Goal: Information Seeking & Learning: Learn about a topic

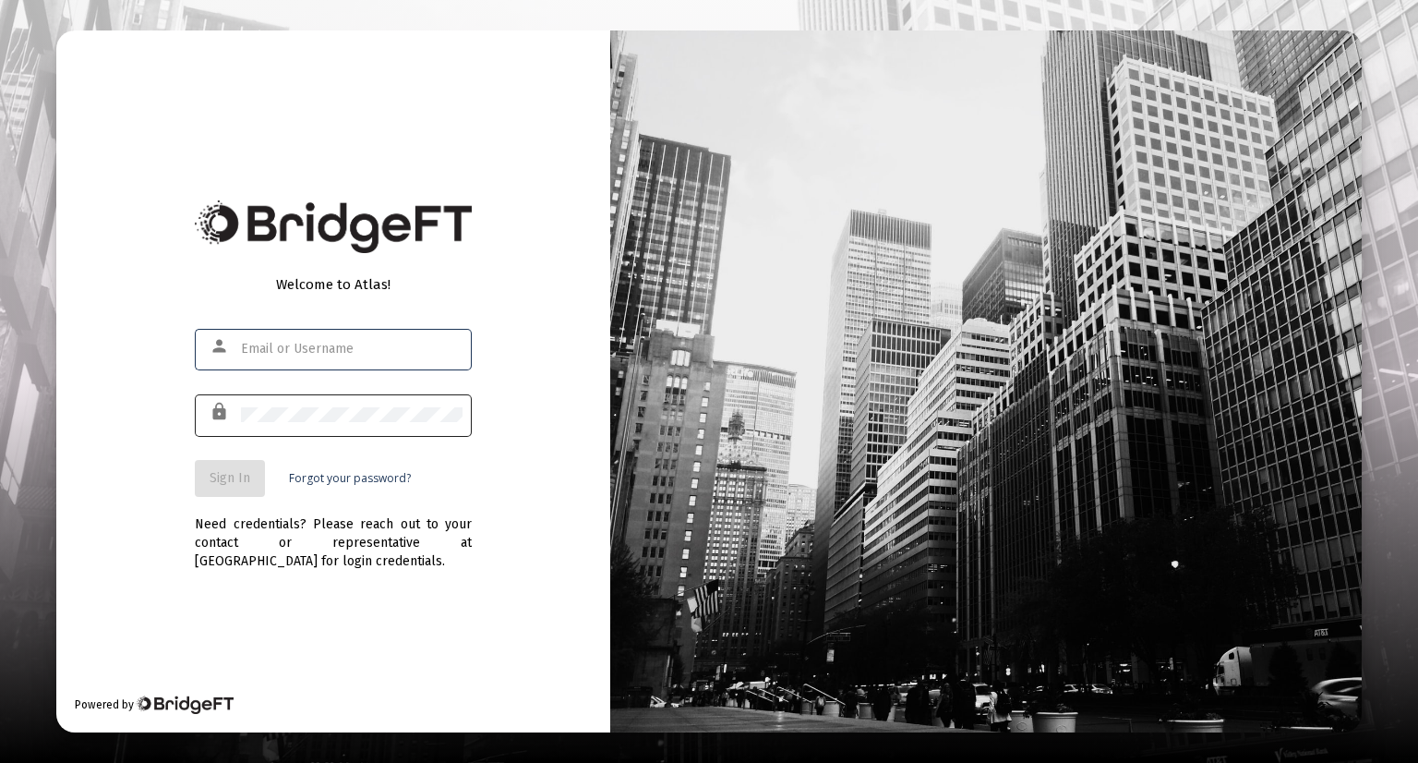
type input "[EMAIL_ADDRESS][DOMAIN_NAME]"
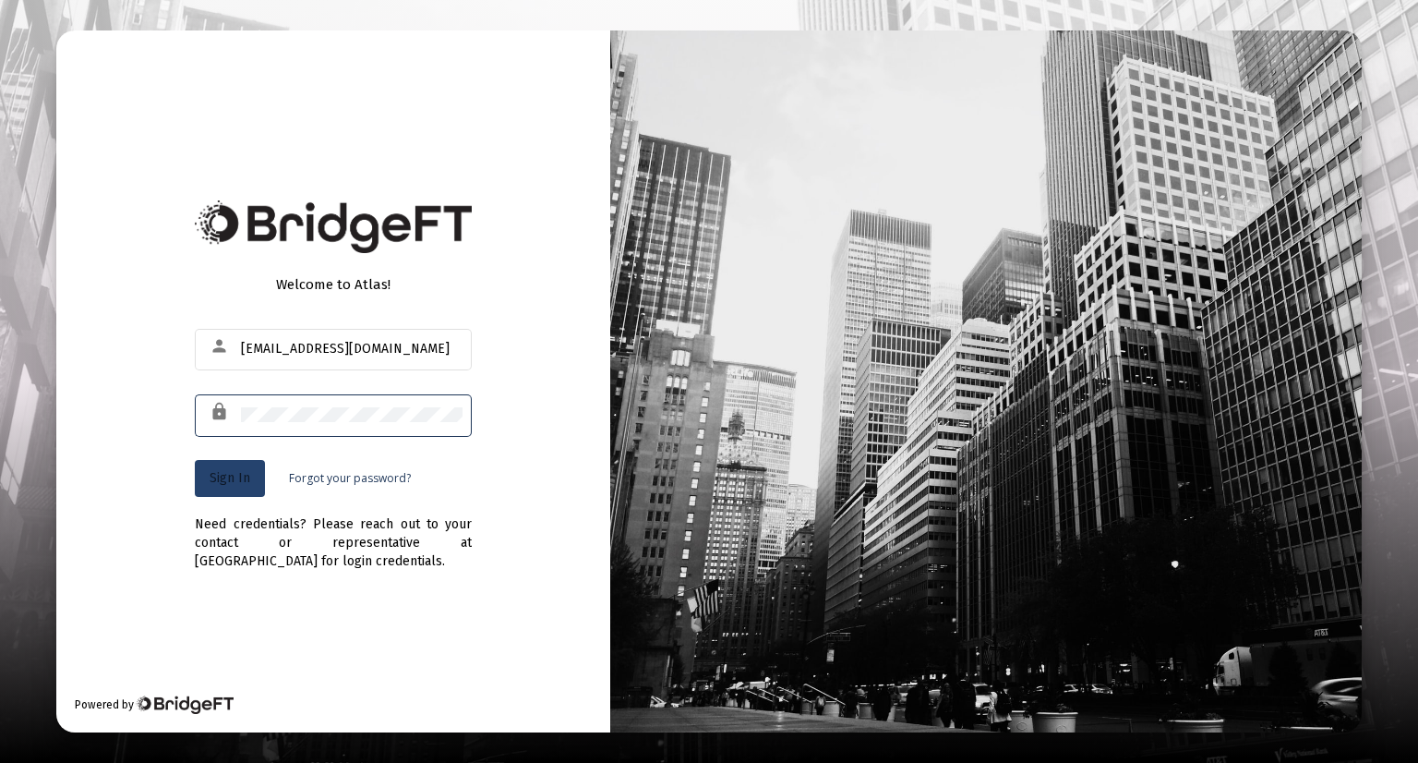
click at [222, 481] on span "Sign In" at bounding box center [230, 478] width 41 height 16
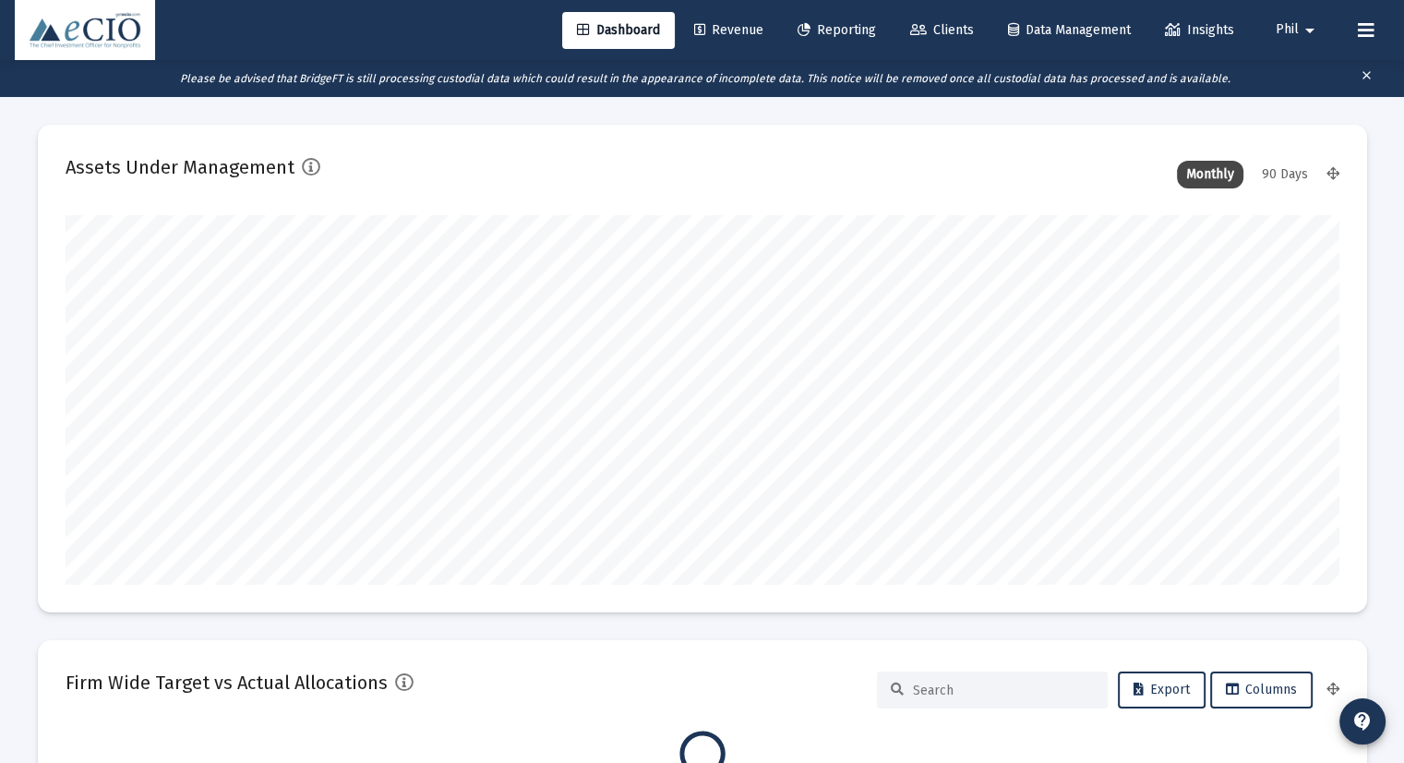
scroll to position [369, 1274]
type input "[DATE]"
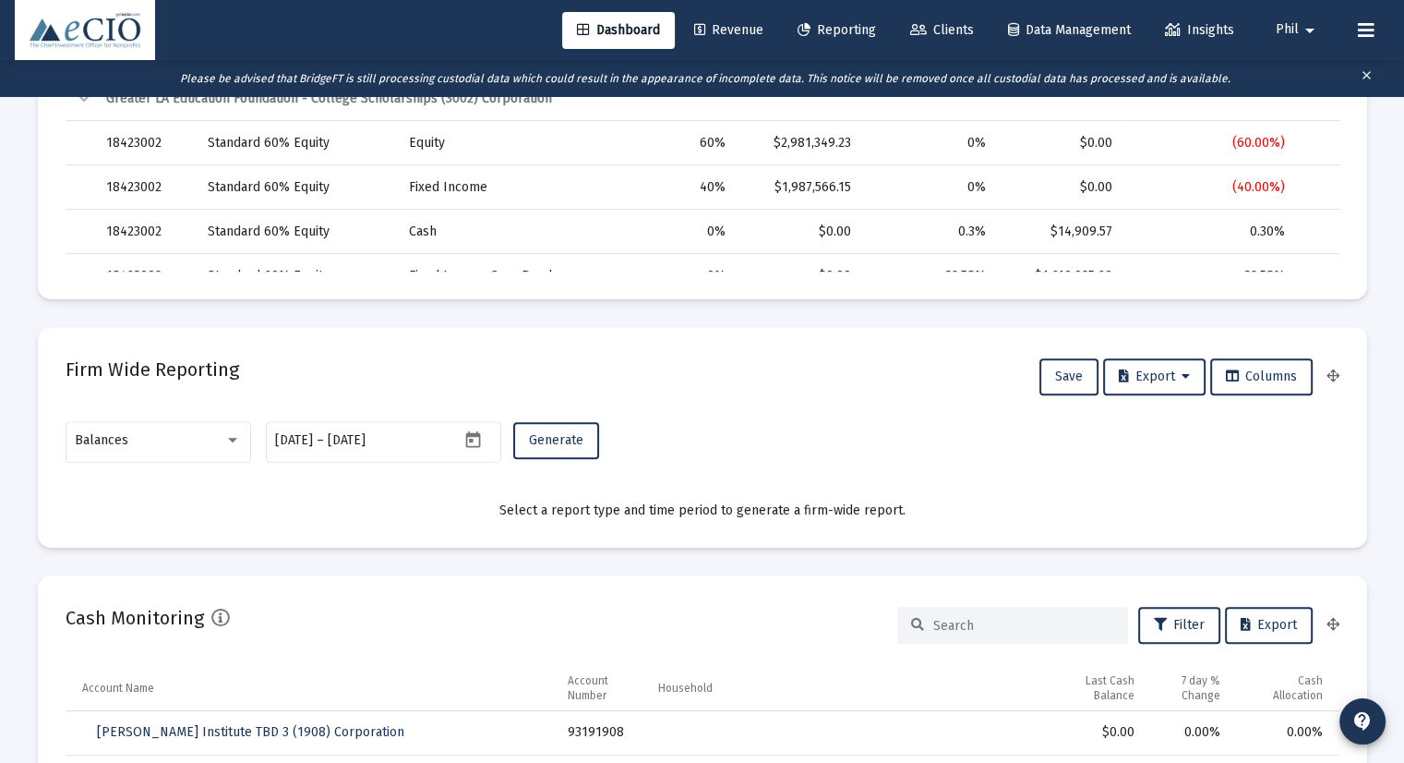
scroll to position [923, 0]
click at [109, 444] on span "Balances" at bounding box center [102, 437] width 54 height 16
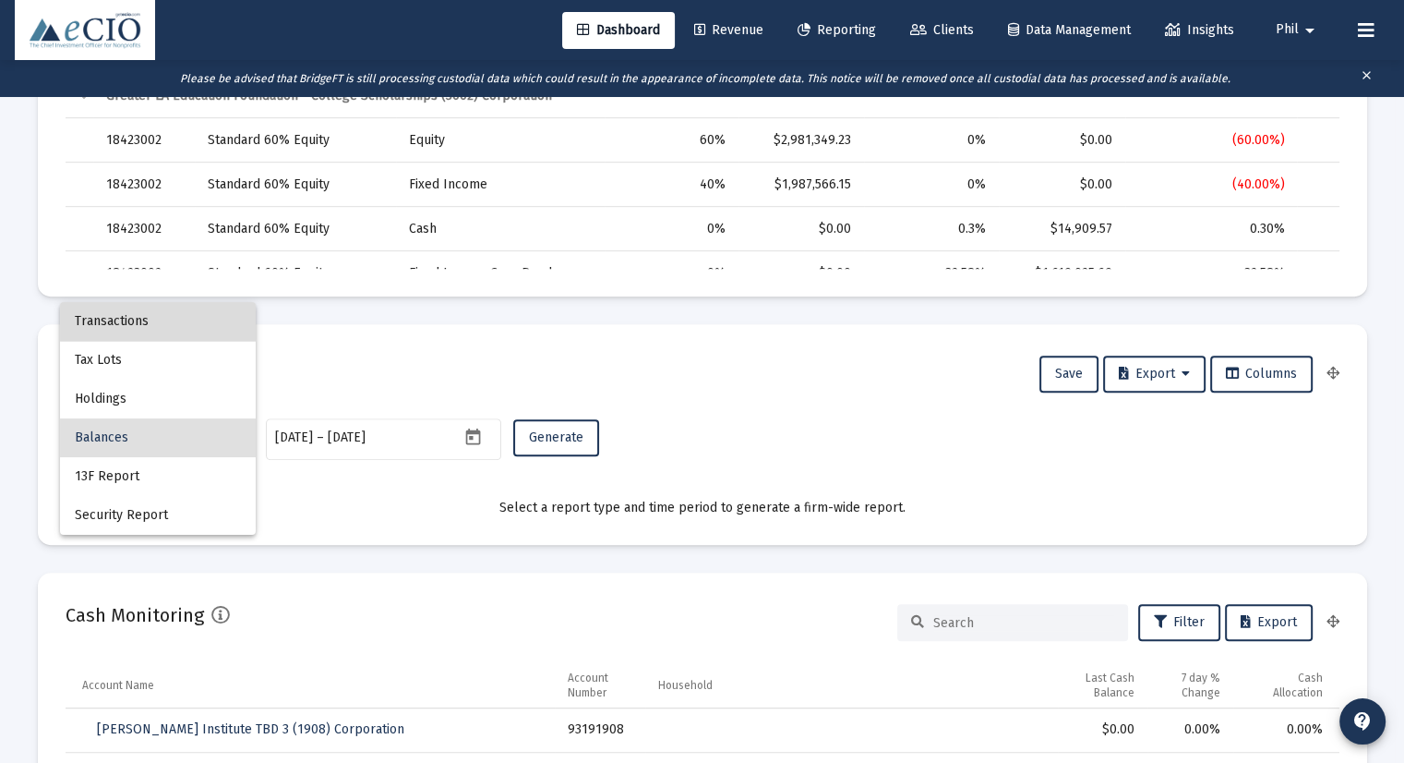
click at [123, 323] on span "Transactions" at bounding box center [158, 321] width 166 height 39
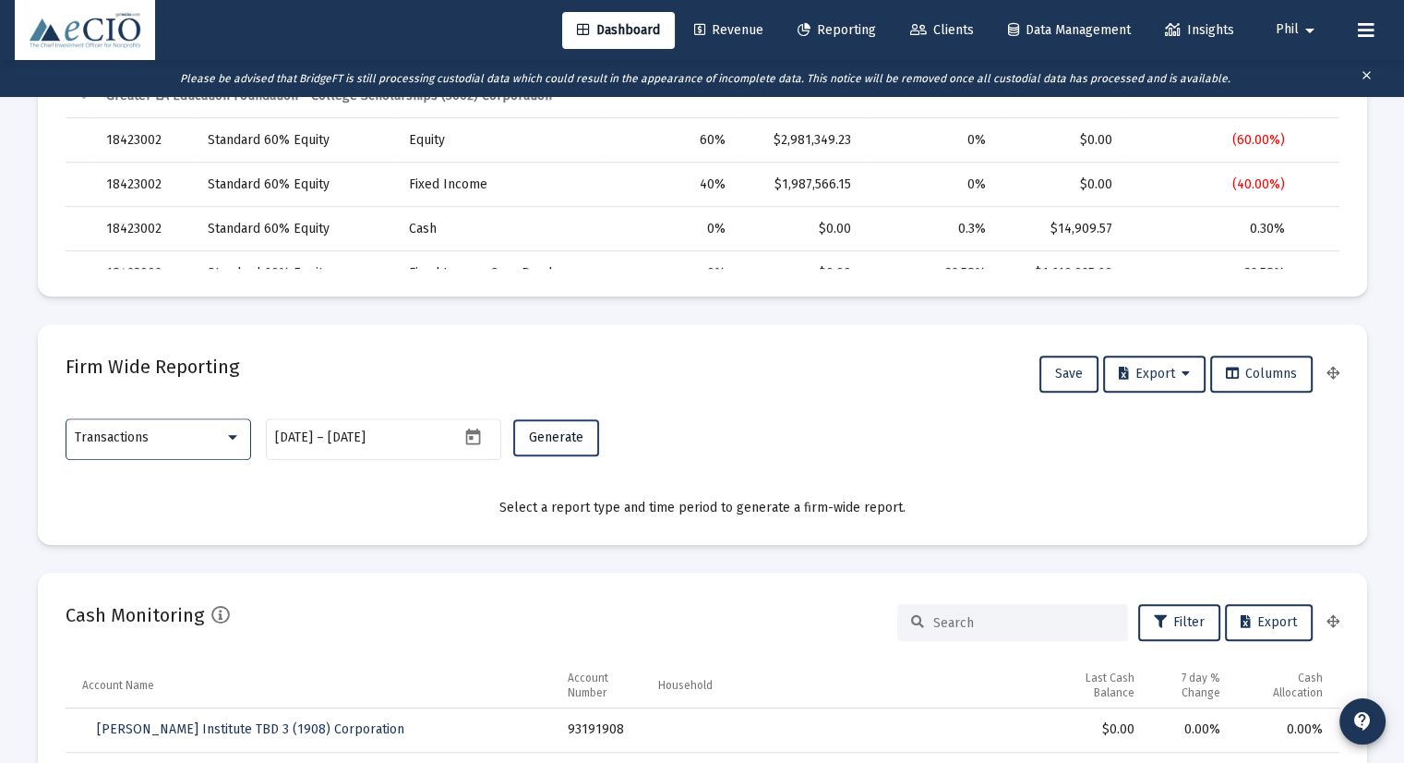
click at [568, 432] on span "Generate" at bounding box center [556, 437] width 54 height 16
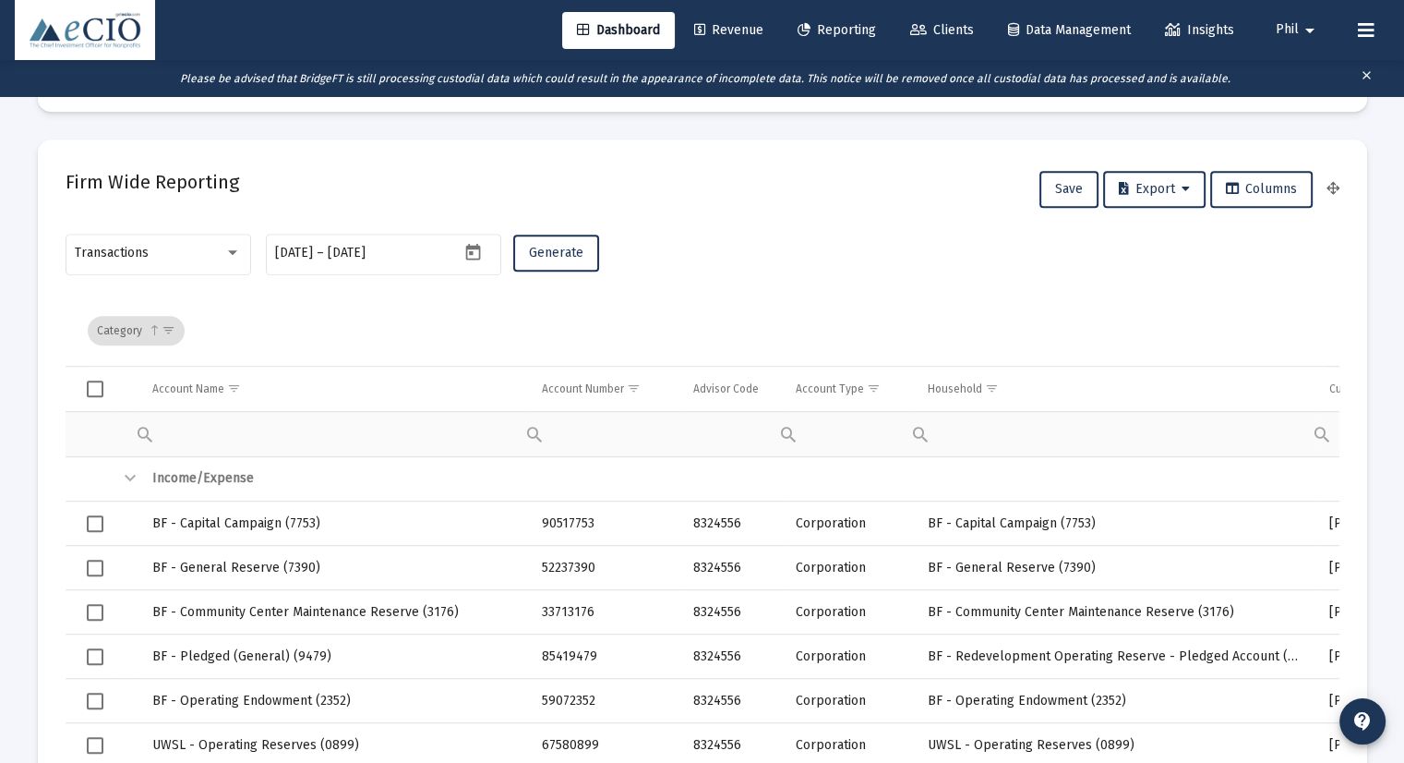
scroll to position [1200, 0]
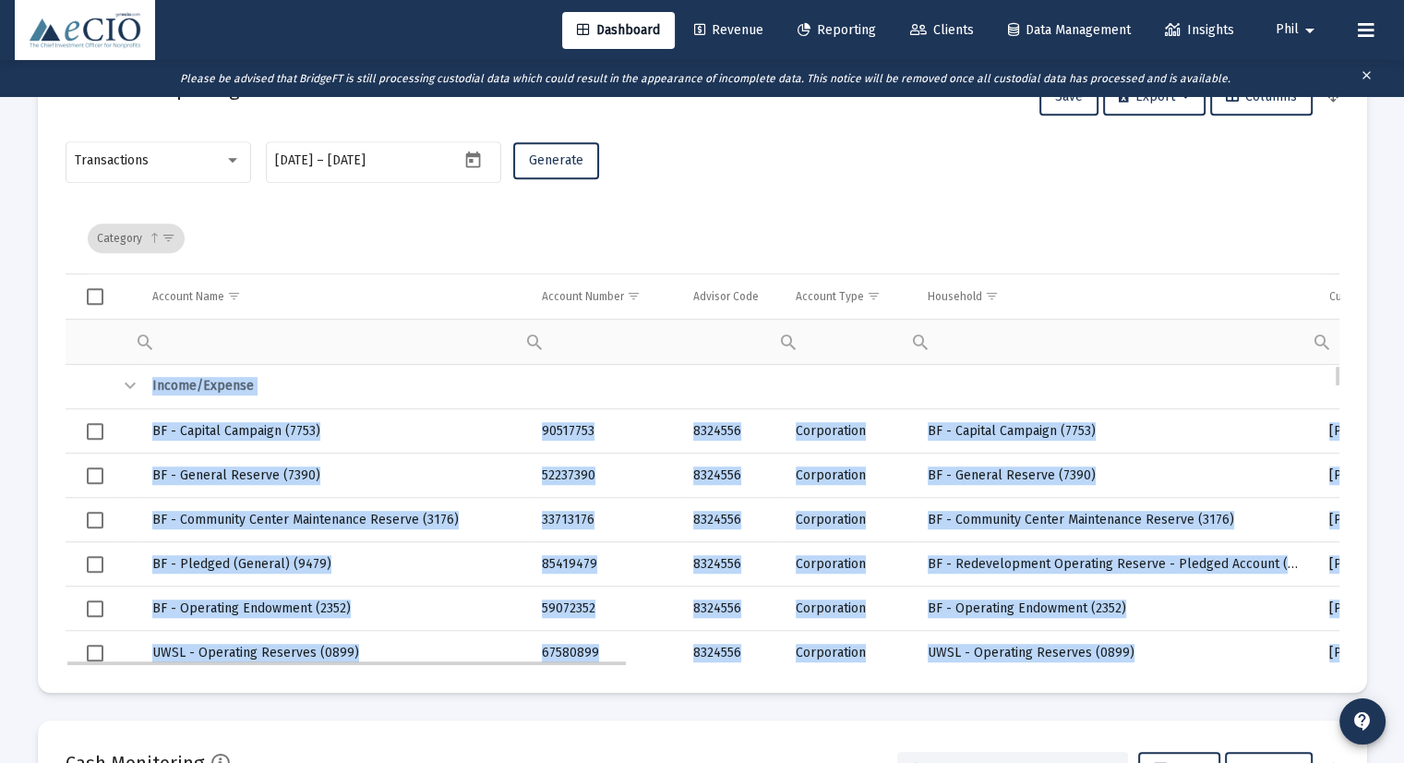
drag, startPoint x: 614, startPoint y: 665, endPoint x: 705, endPoint y: 662, distance: 91.4
click at [705, 662] on mat-card "Firm Wide Reporting Save Export Columns Transactions [DATE] [DATE] – [DATE] Gen…" at bounding box center [702, 369] width 1329 height 645
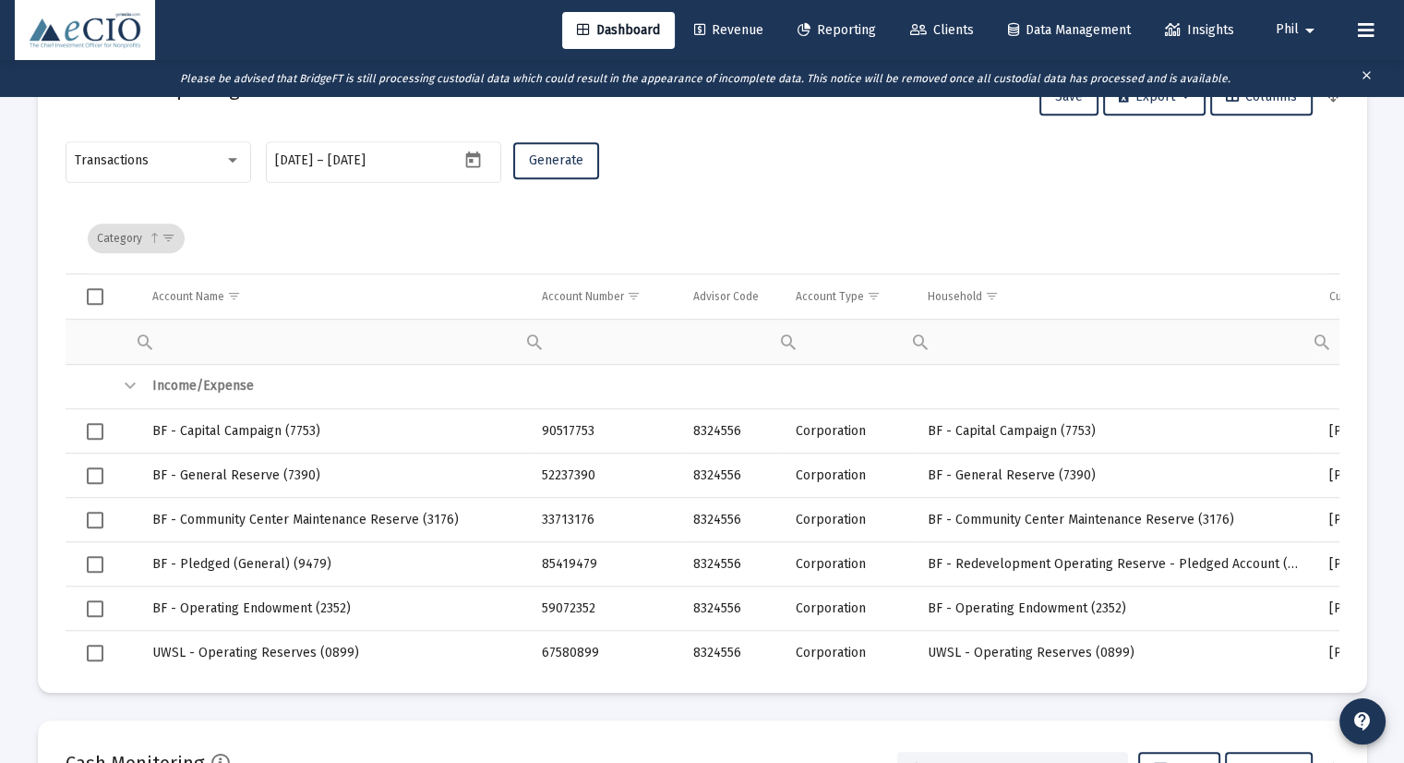
drag, startPoint x: 583, startPoint y: 665, endPoint x: 680, endPoint y: 667, distance: 96.9
click at [680, 667] on mat-card "Firm Wide Reporting Save Export Columns Transactions [DATE] [DATE] – [DATE] Gen…" at bounding box center [702, 369] width 1329 height 645
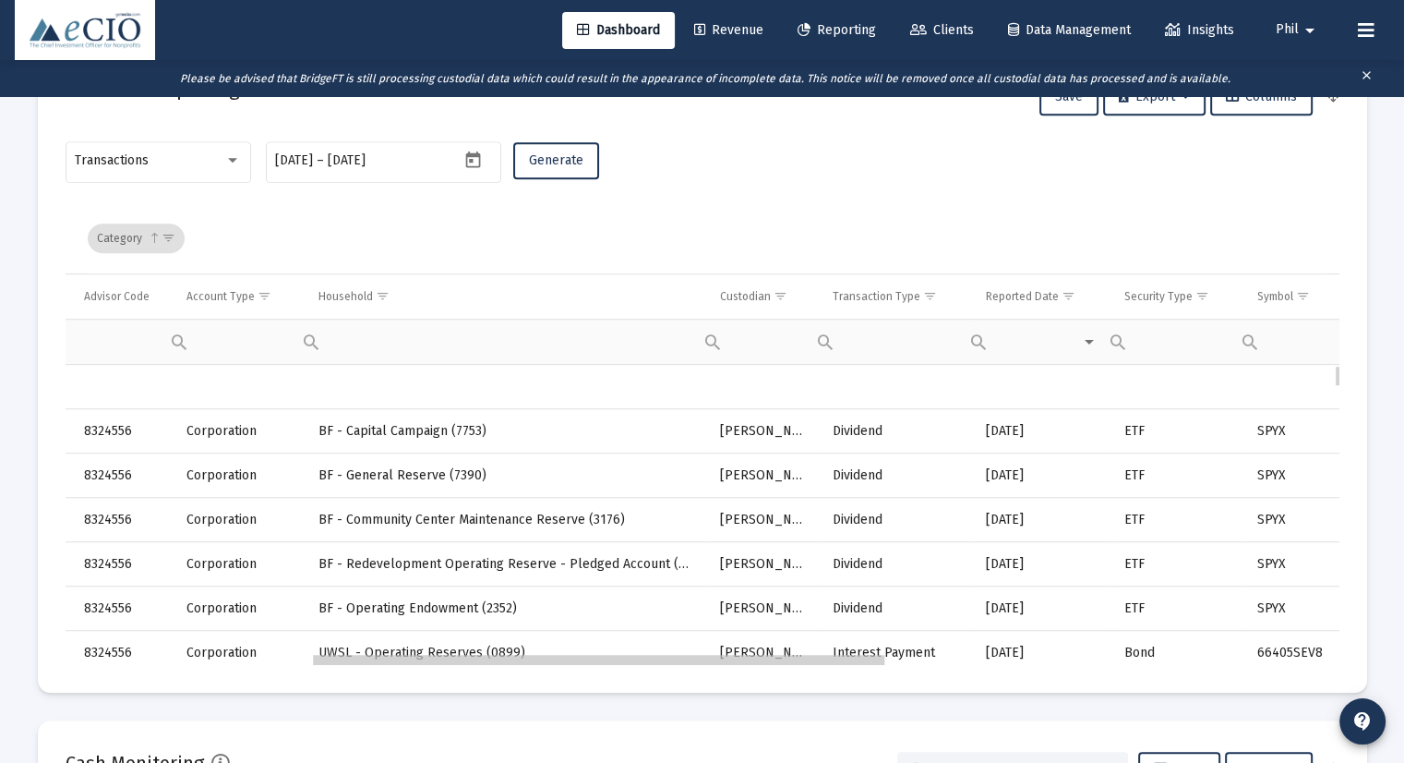
scroll to position [0, 0]
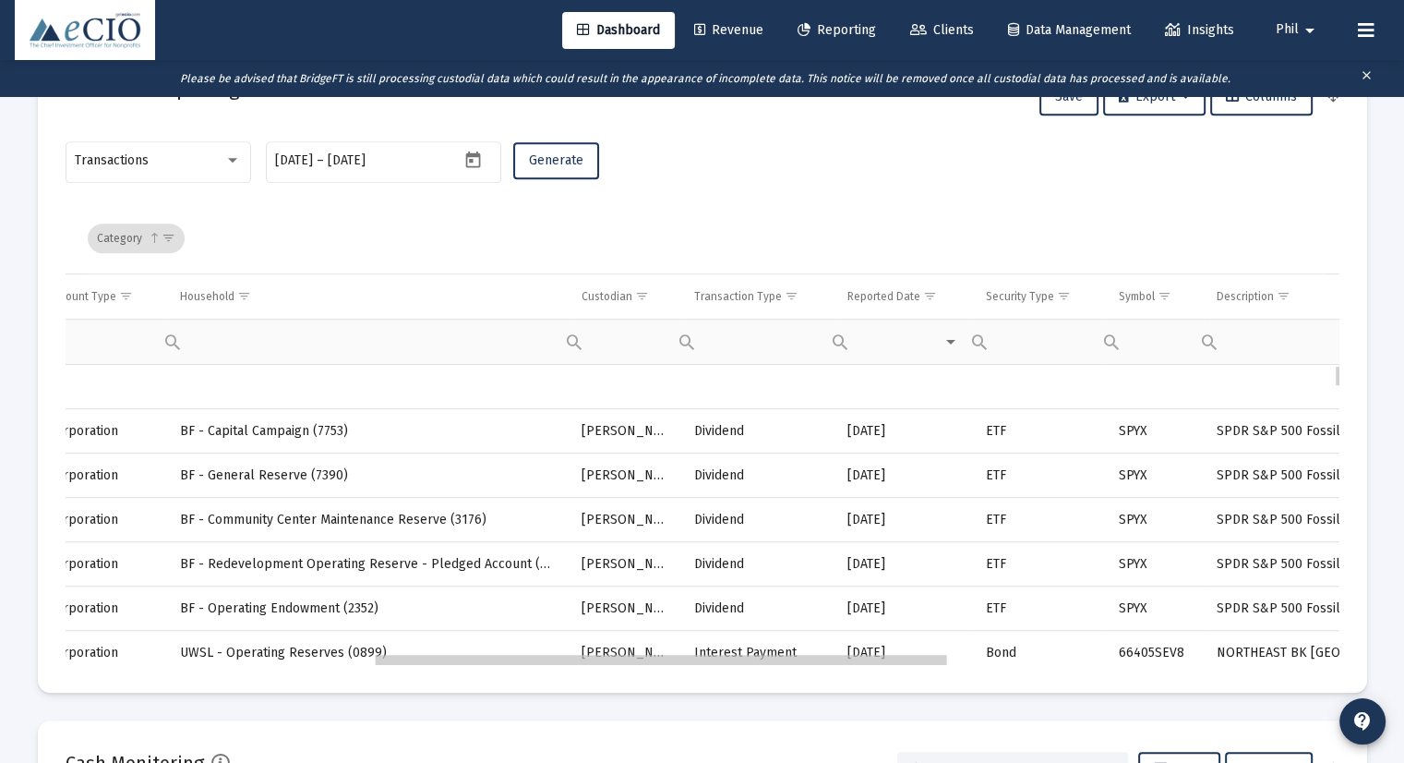
drag, startPoint x: 503, startPoint y: 657, endPoint x: 821, endPoint y: 666, distance: 317.7
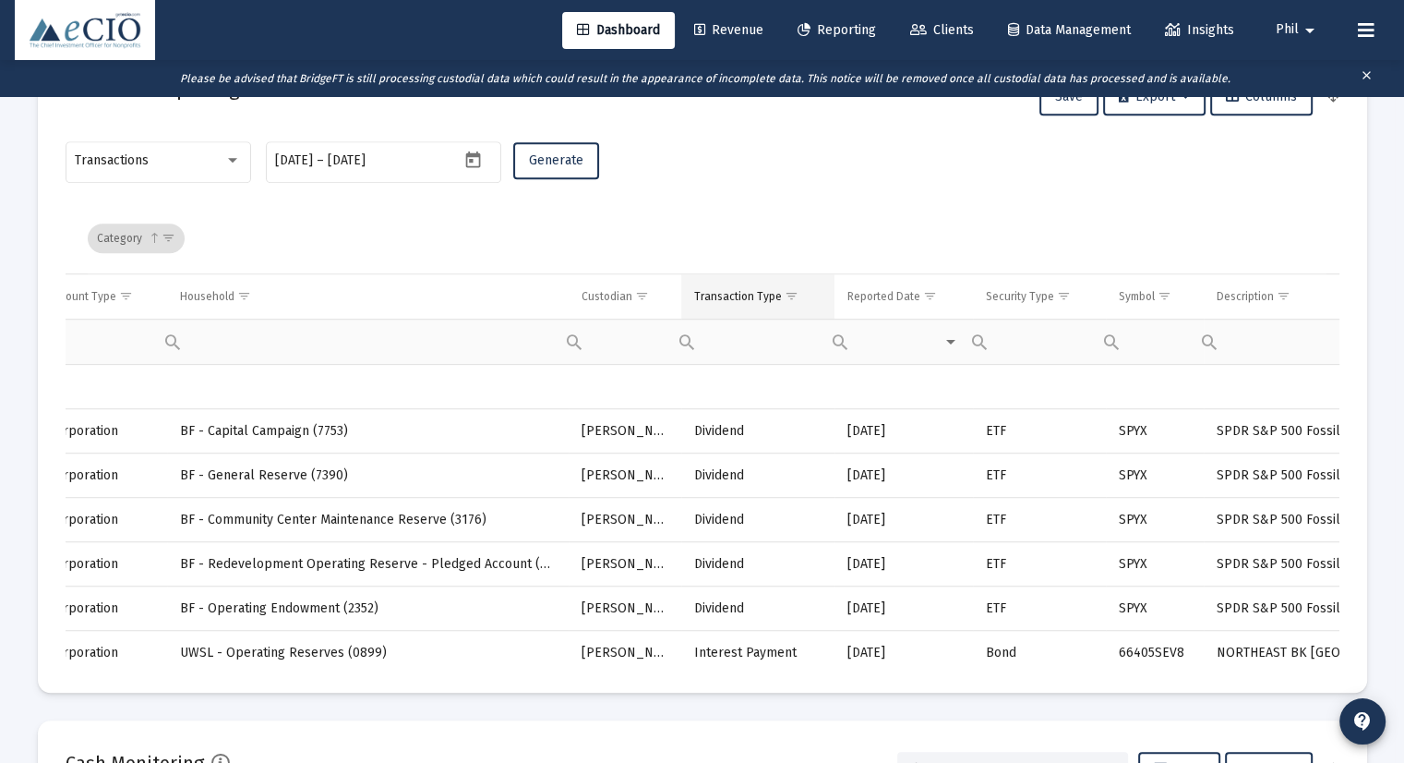
click at [789, 294] on span "Show filter options for column 'Transaction Type'" at bounding box center [792, 296] width 14 height 14
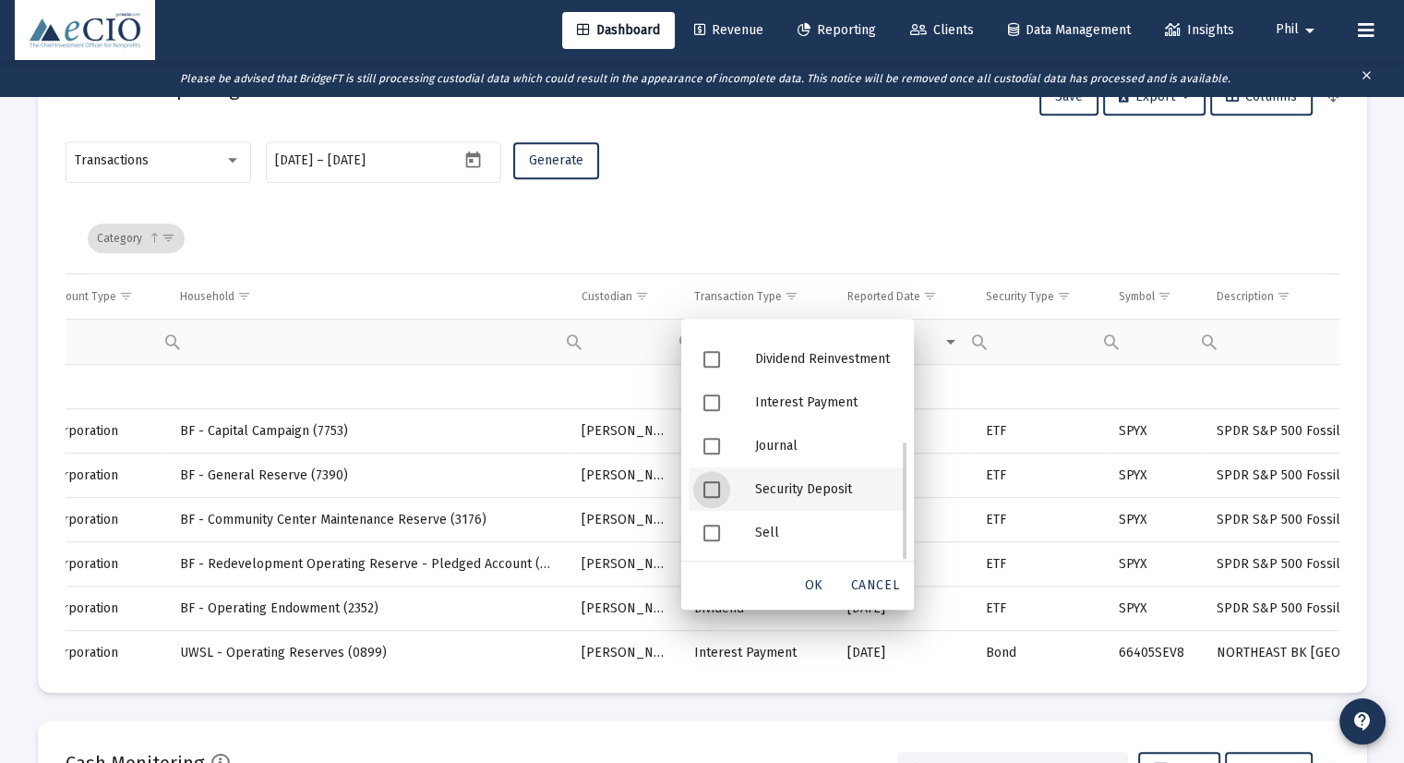
click at [823, 485] on div "Security Deposit" at bounding box center [823, 488] width 166 height 43
click at [809, 583] on span "OK" at bounding box center [814, 585] width 18 height 16
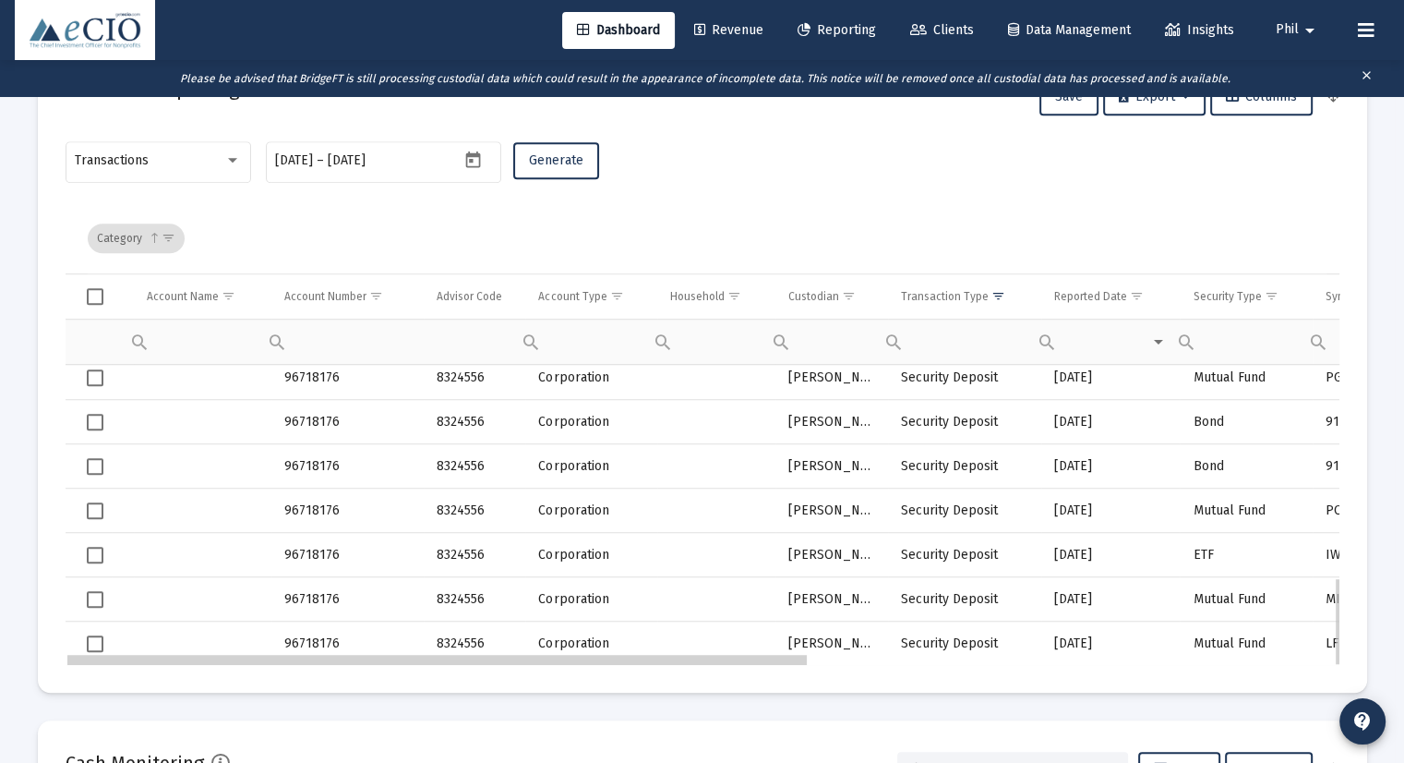
drag, startPoint x: 815, startPoint y: 662, endPoint x: 366, endPoint y: 654, distance: 448.7
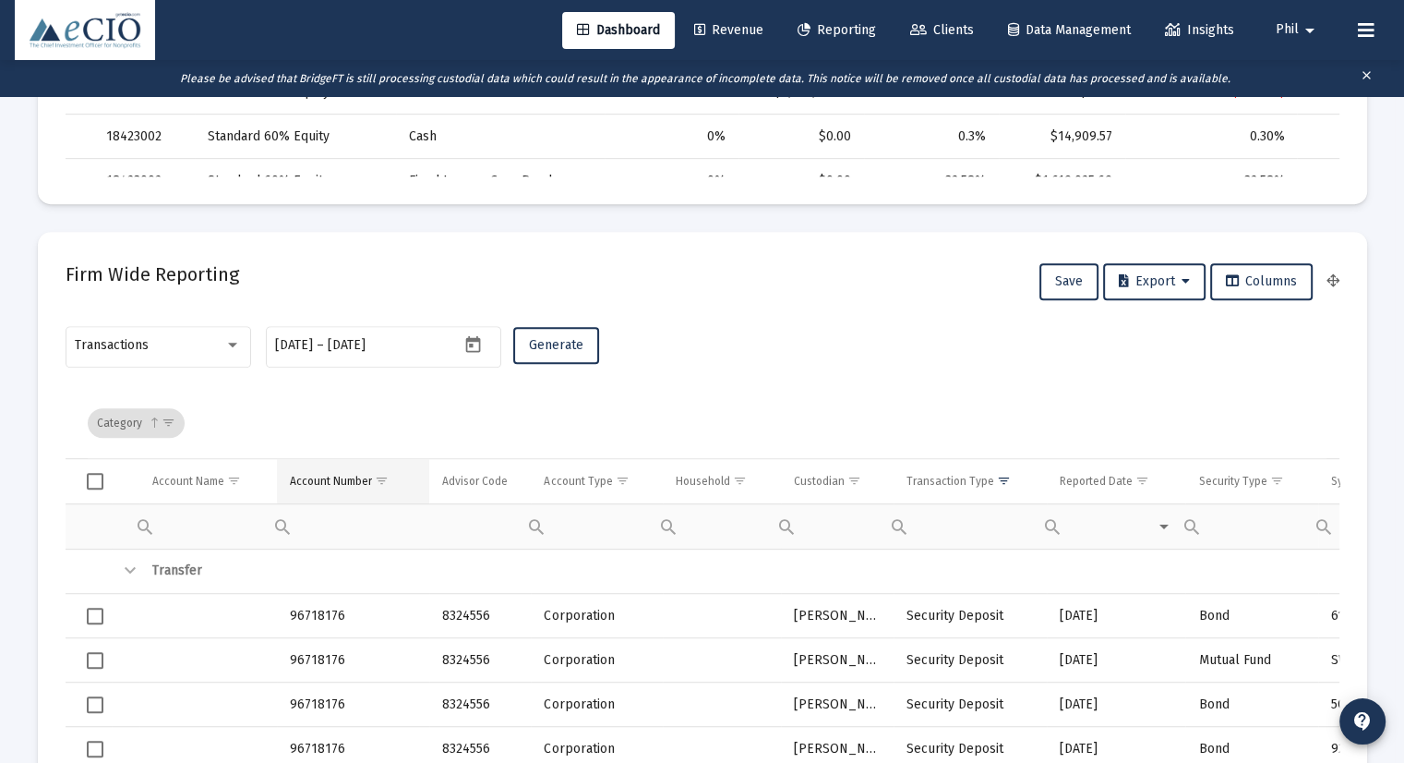
click at [314, 480] on div "Account Number" at bounding box center [331, 481] width 82 height 15
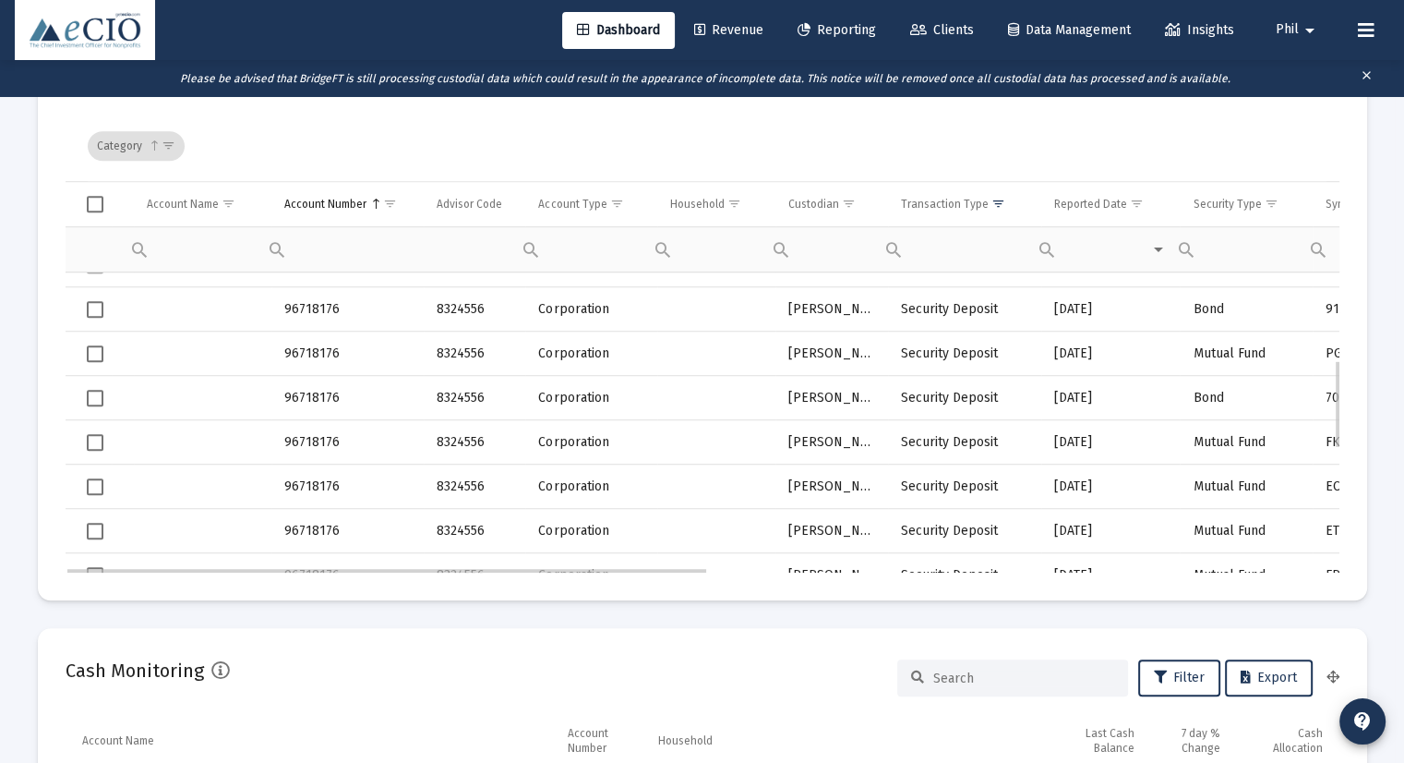
scroll to position [369, 0]
